Goal: Task Accomplishment & Management: Manage account settings

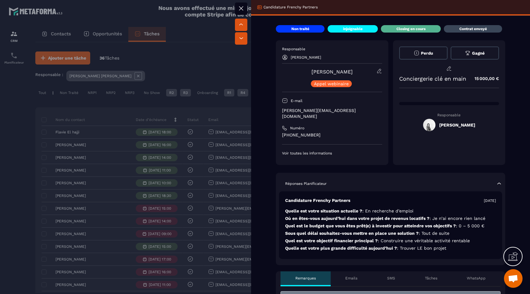
scroll to position [222, 0]
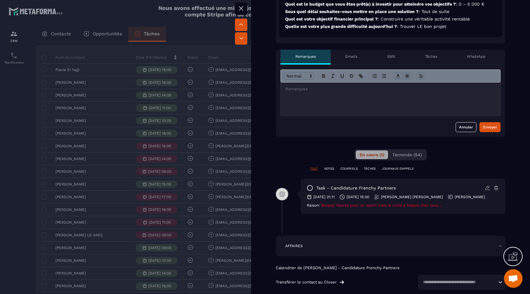
click at [169, 198] on div at bounding box center [265, 147] width 530 height 294
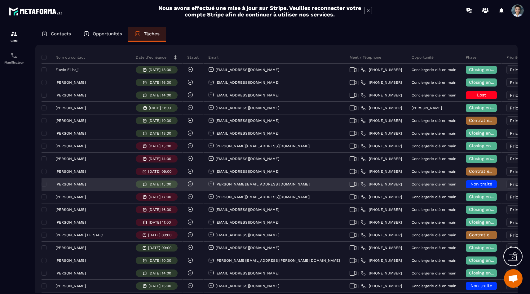
click at [471, 186] on span "Non traité" at bounding box center [482, 183] width 22 height 5
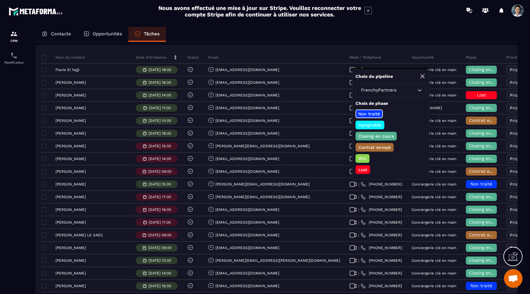
click at [381, 137] on p "Closing en cours" at bounding box center [377, 136] width 38 height 6
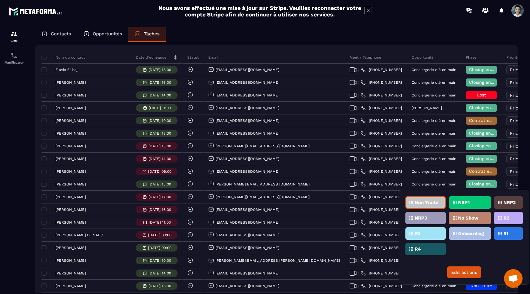
click at [512, 224] on div "R2" at bounding box center [508, 218] width 29 height 12
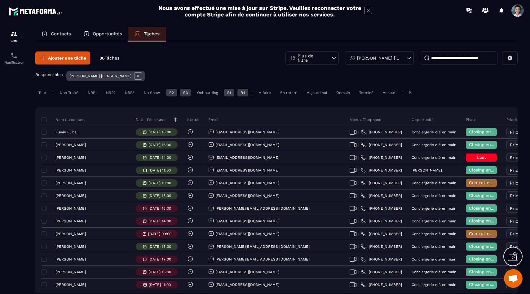
click at [174, 93] on div "R2" at bounding box center [171, 92] width 11 height 7
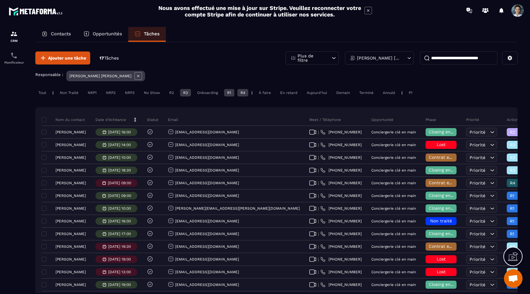
click at [184, 93] on div "R3" at bounding box center [185, 92] width 11 height 7
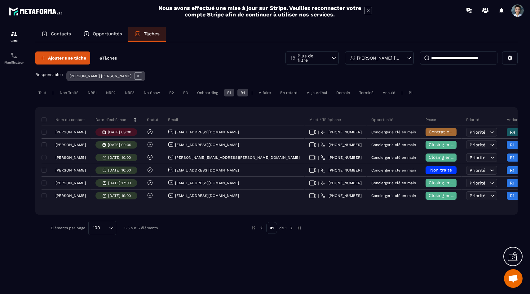
click at [226, 92] on div "R1" at bounding box center [229, 92] width 10 height 7
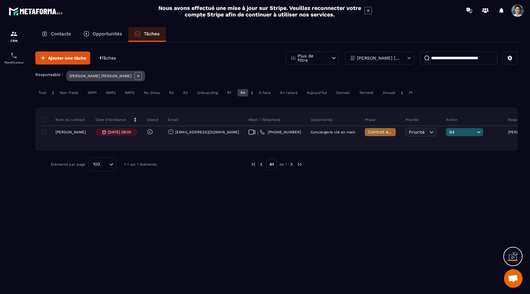
click at [243, 94] on div "R4" at bounding box center [243, 92] width 11 height 7
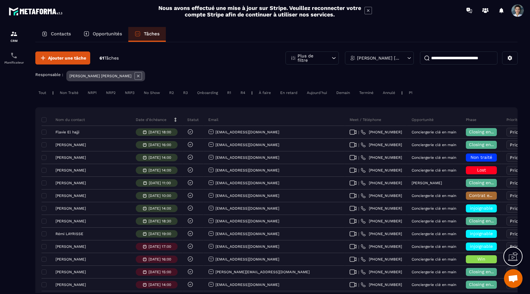
click at [38, 95] on div "Tout" at bounding box center [42, 92] width 14 height 7
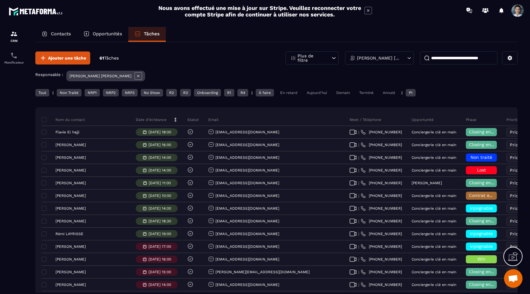
click at [395, 56] on p "[PERSON_NAME] [PERSON_NAME]" at bounding box center [378, 58] width 43 height 4
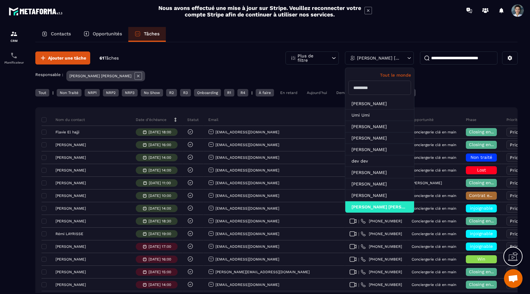
click at [397, 77] on p "Tout le monde" at bounding box center [380, 75] width 63 height 5
click at [437, 58] on input at bounding box center [459, 57] width 78 height 13
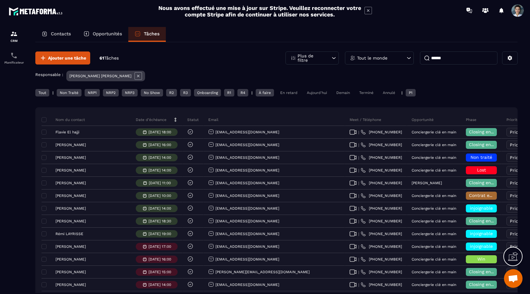
type input "******"
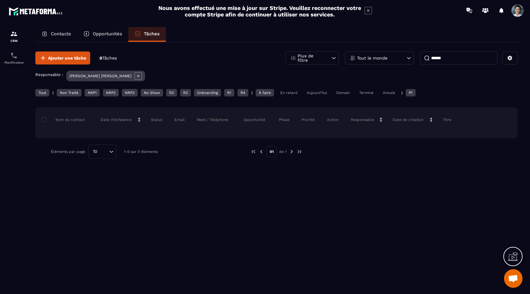
drag, startPoint x: 452, startPoint y: 61, endPoint x: 392, endPoint y: 60, distance: 59.2
click at [392, 60] on div "Plus de filtre Tout le monde ******" at bounding box center [402, 57] width 232 height 13
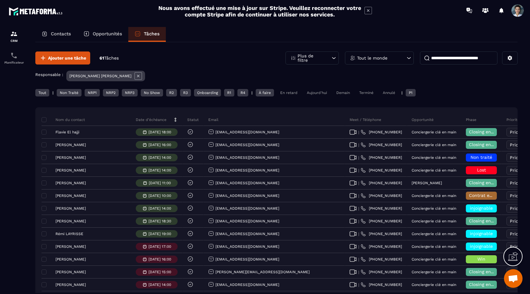
click at [137, 75] on icon at bounding box center [138, 76] width 2 height 2
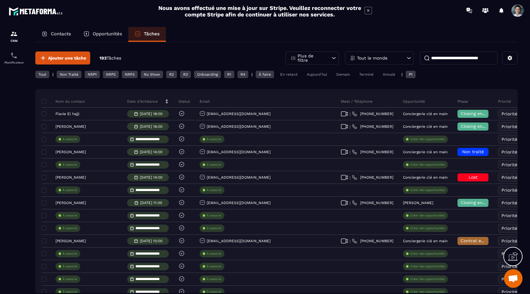
click at [450, 52] on input at bounding box center [459, 57] width 78 height 13
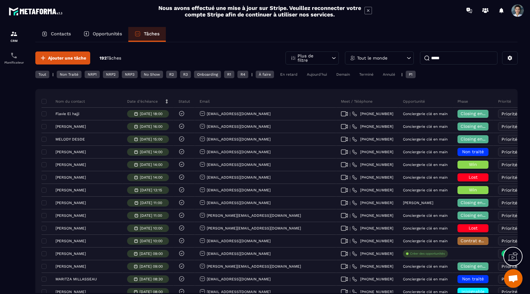
type input "*****"
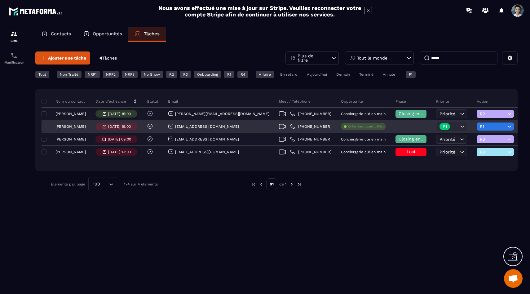
click at [69, 127] on p "[PERSON_NAME]" at bounding box center [71, 126] width 30 height 4
